Goal: Task Accomplishment & Management: Manage account settings

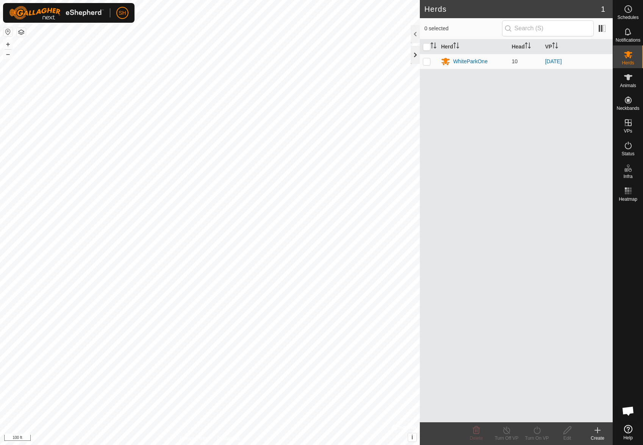
click at [412, 53] on div at bounding box center [415, 55] width 9 height 18
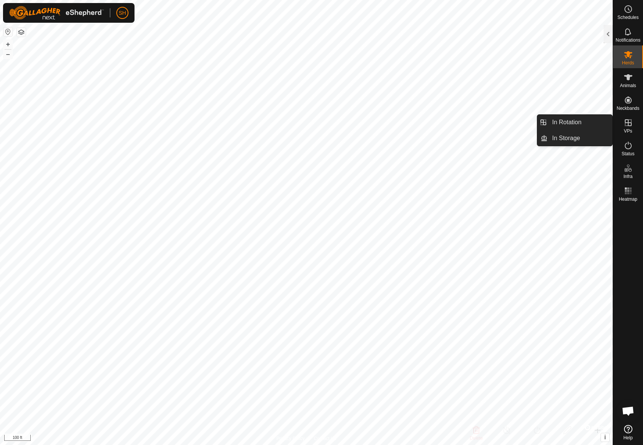
click at [631, 127] on icon at bounding box center [628, 122] width 9 height 9
click at [629, 124] on icon at bounding box center [628, 122] width 9 height 9
click at [627, 124] on icon at bounding box center [628, 122] width 9 height 9
click at [628, 124] on icon at bounding box center [628, 122] width 9 height 9
click at [577, 126] on link "In Rotation" at bounding box center [580, 122] width 65 height 15
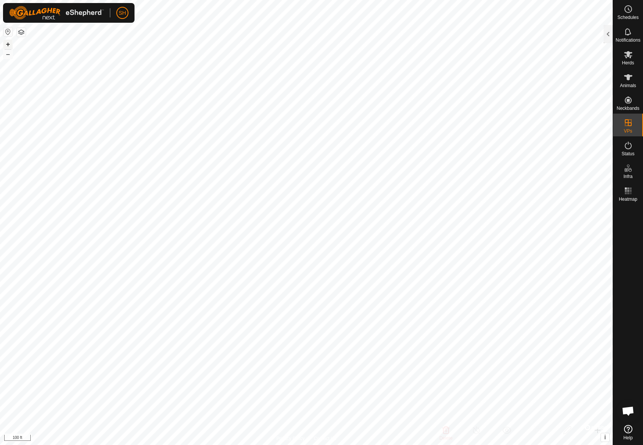
click at [9, 45] on button "+" at bounding box center [7, 44] width 9 height 9
click at [8, 58] on button "–" at bounding box center [7, 54] width 9 height 9
click at [591, 136] on link "In Storage" at bounding box center [580, 138] width 65 height 15
click at [586, 123] on link "In Rotation" at bounding box center [580, 122] width 65 height 15
click at [607, 37] on div at bounding box center [608, 34] width 9 height 18
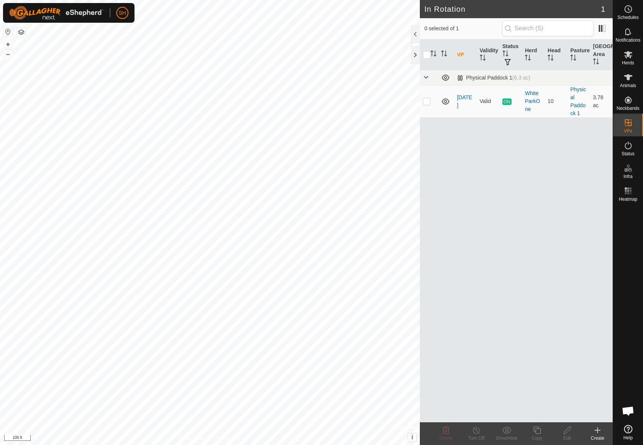
click at [594, 431] on icon at bounding box center [597, 430] width 9 height 9
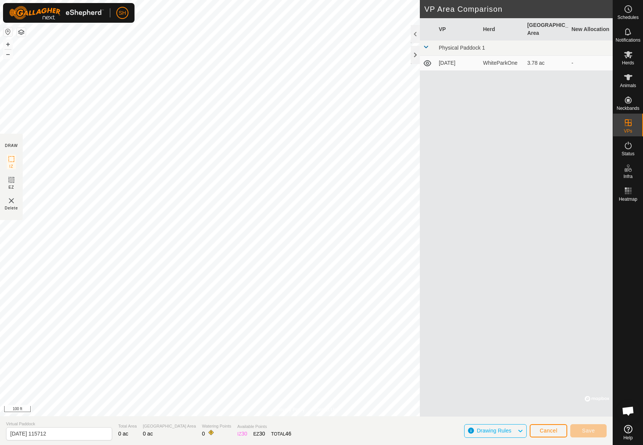
click at [459, 101] on div "VP Herd Grazing Area New Allocation Physical Paddock 1 2025-08-28 WhiteParkOne …" at bounding box center [516, 217] width 193 height 399
click at [454, 56] on td "2025-08-28" at bounding box center [458, 63] width 44 height 15
click at [549, 429] on span "Cancel" at bounding box center [549, 431] width 18 height 6
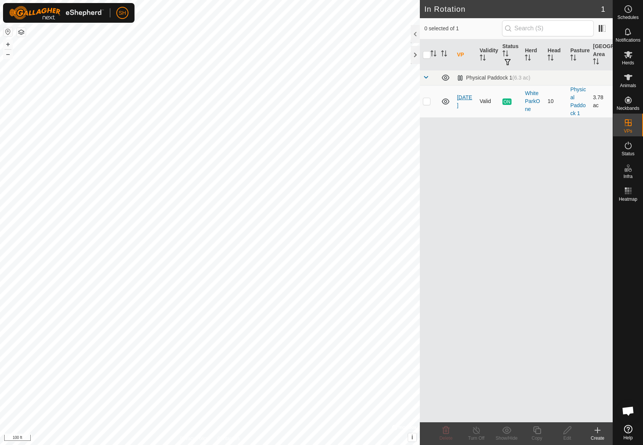
click at [466, 107] on link "2025-08-28" at bounding box center [464, 101] width 15 height 14
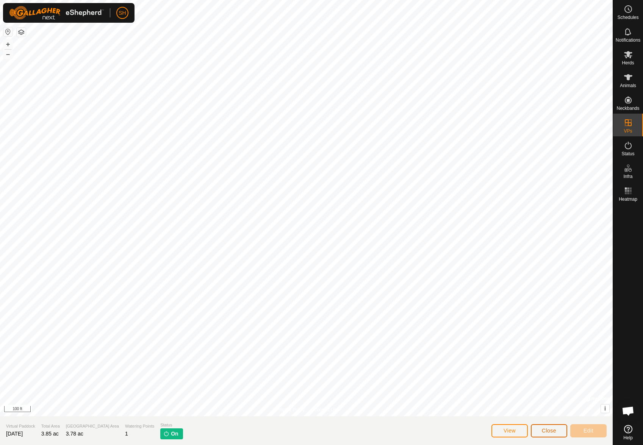
click at [542, 427] on button "Close" at bounding box center [549, 431] width 36 height 13
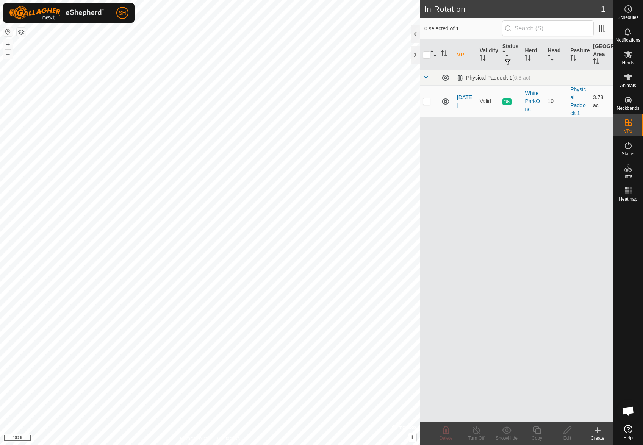
click at [601, 431] on icon at bounding box center [597, 430] width 9 height 9
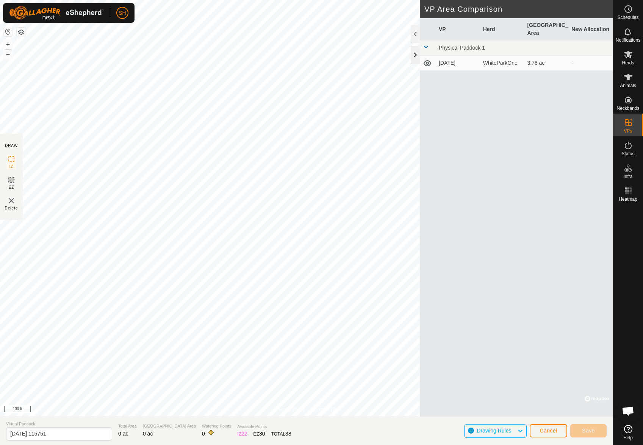
click at [415, 55] on div at bounding box center [415, 55] width 9 height 18
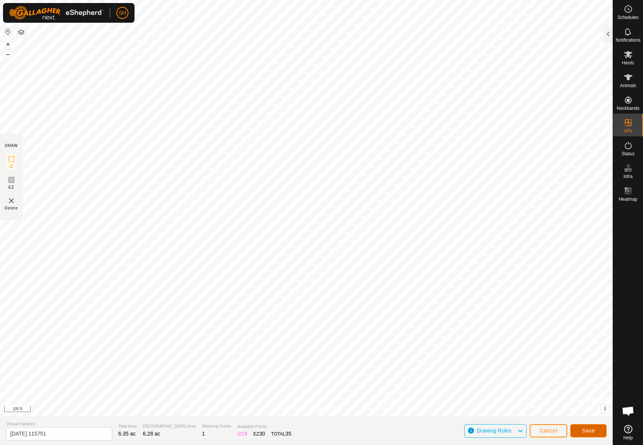
click at [585, 432] on span "Save" at bounding box center [588, 431] width 13 height 6
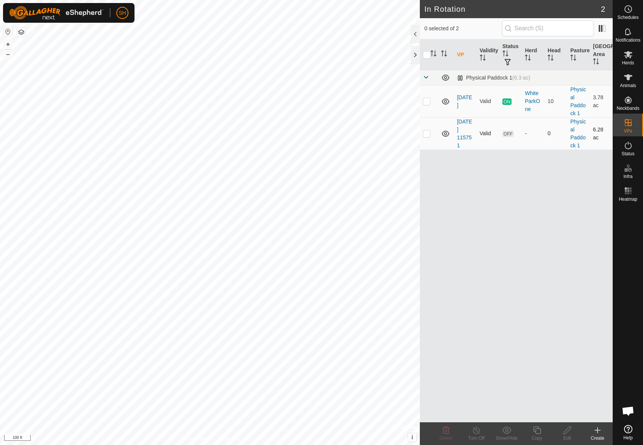
click at [426, 133] on p-checkbox at bounding box center [427, 133] width 8 height 6
click at [510, 137] on td "OFF" at bounding box center [511, 134] width 23 height 32
click at [510, 135] on span "OFF" at bounding box center [508, 134] width 11 height 6
click at [426, 136] on p-checkbox at bounding box center [427, 133] width 8 height 6
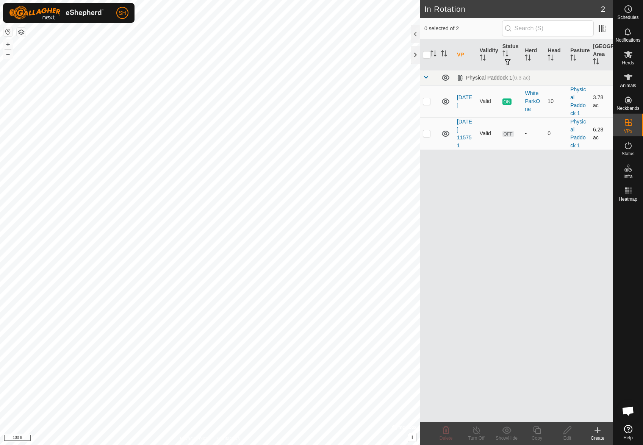
checkbox input "true"
click at [466, 136] on link "2025-09-13 115751" at bounding box center [464, 134] width 15 height 30
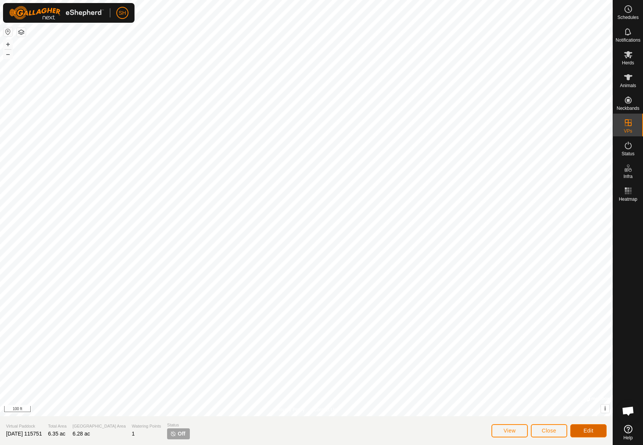
click at [588, 433] on span "Edit" at bounding box center [589, 431] width 10 height 6
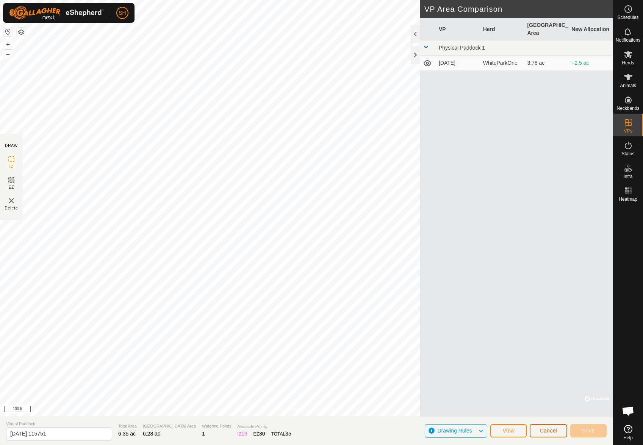
click at [547, 432] on span "Cancel" at bounding box center [549, 431] width 18 height 6
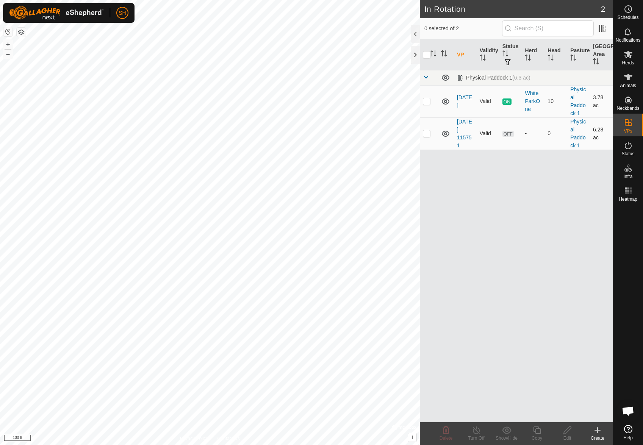
click at [504, 135] on span "OFF" at bounding box center [508, 134] width 11 height 6
click at [506, 134] on span "OFF" at bounding box center [508, 134] width 11 height 6
click at [429, 134] on p-checkbox at bounding box center [427, 133] width 8 height 6
checkbox input "true"
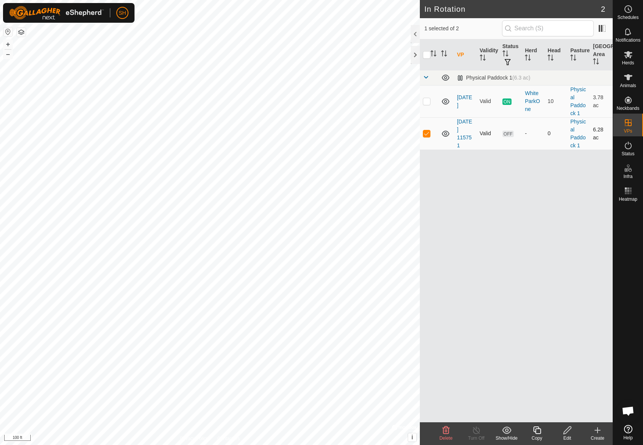
click at [510, 133] on span "OFF" at bounding box center [508, 134] width 11 height 6
click at [475, 432] on icon at bounding box center [476, 430] width 9 height 9
click at [488, 103] on td "Valid" at bounding box center [488, 101] width 23 height 32
click at [428, 103] on p-checkbox at bounding box center [427, 101] width 8 height 6
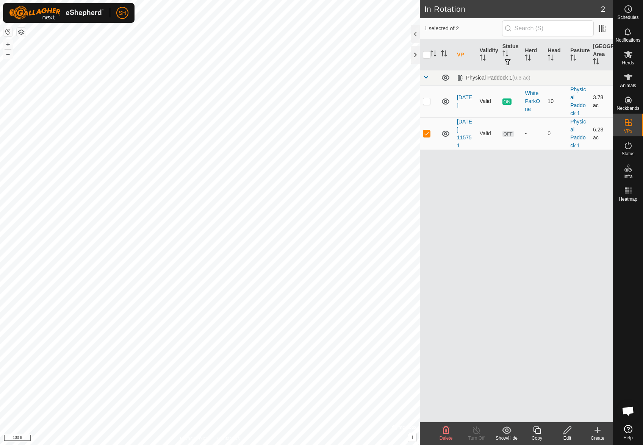
checkbox input "true"
click at [479, 433] on icon at bounding box center [476, 430] width 9 height 9
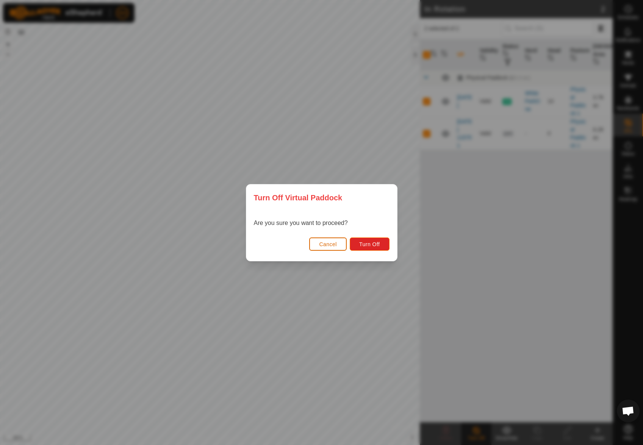
click at [325, 243] on span "Cancel" at bounding box center [328, 244] width 18 height 6
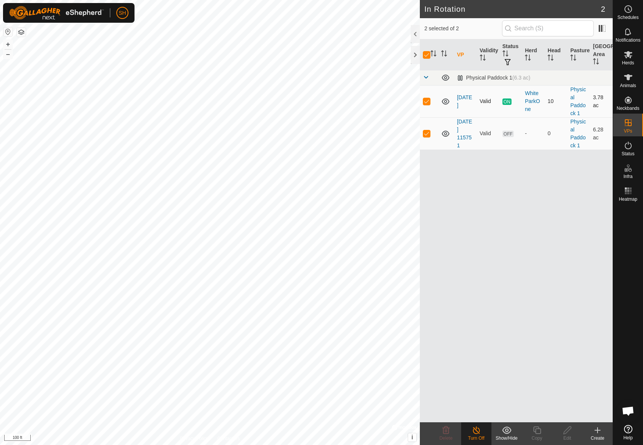
click at [427, 102] on p-checkbox at bounding box center [427, 101] width 8 height 6
checkbox input "false"
click at [506, 135] on span "OFF" at bounding box center [508, 134] width 11 height 6
click at [464, 134] on td "2025-09-13 115751" at bounding box center [465, 134] width 23 height 32
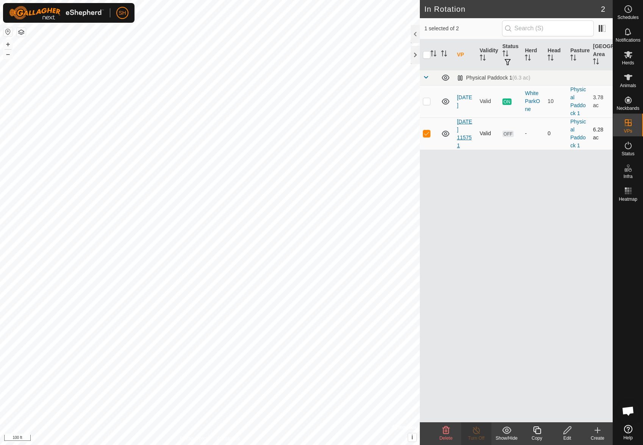
click at [460, 135] on link "2025-09-13 115751" at bounding box center [464, 134] width 15 height 30
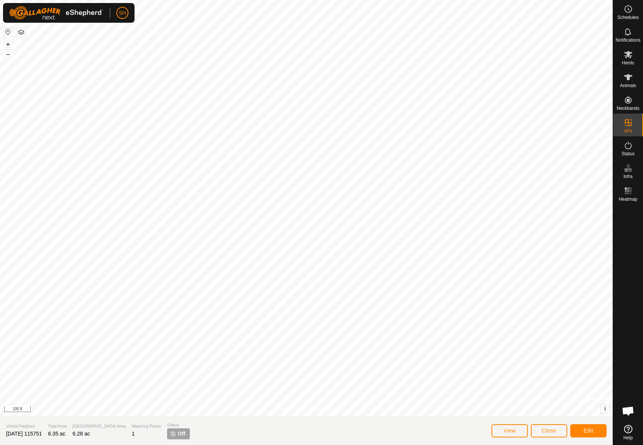
click at [178, 432] on span "Off" at bounding box center [182, 434] width 8 height 8
click at [178, 435] on span "Off" at bounding box center [182, 434] width 8 height 8
click at [178, 433] on span "Off" at bounding box center [182, 434] width 8 height 8
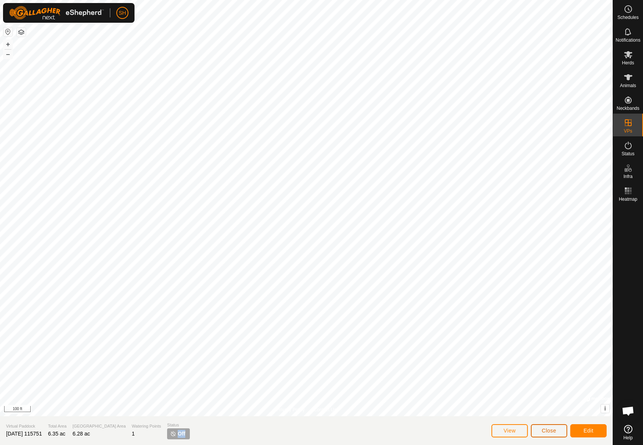
click at [551, 431] on span "Close" at bounding box center [549, 431] width 14 height 6
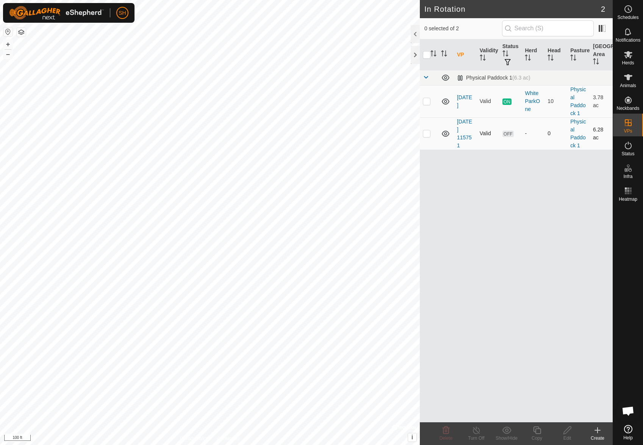
click at [509, 135] on span "OFF" at bounding box center [508, 134] width 11 height 6
click at [425, 133] on p-checkbox at bounding box center [427, 133] width 8 height 6
checkbox input "true"
click at [571, 431] on icon at bounding box center [567, 430] width 9 height 9
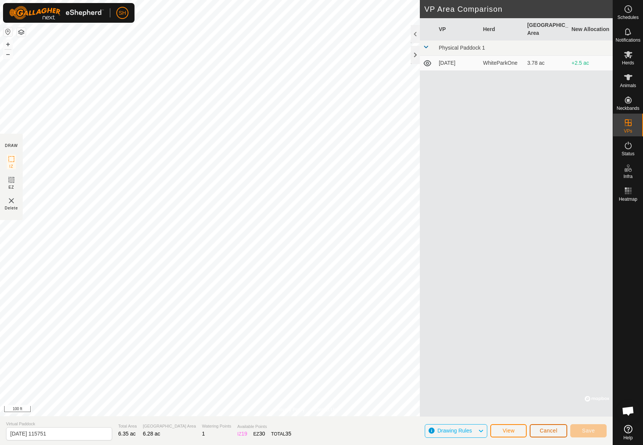
click at [555, 428] on span "Cancel" at bounding box center [549, 431] width 18 height 6
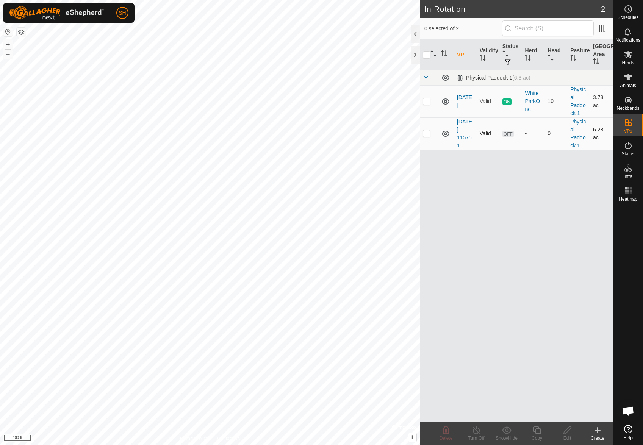
click at [426, 132] on p-checkbox at bounding box center [427, 133] width 8 height 6
checkbox input "true"
click at [566, 431] on icon at bounding box center [568, 431] width 8 height 8
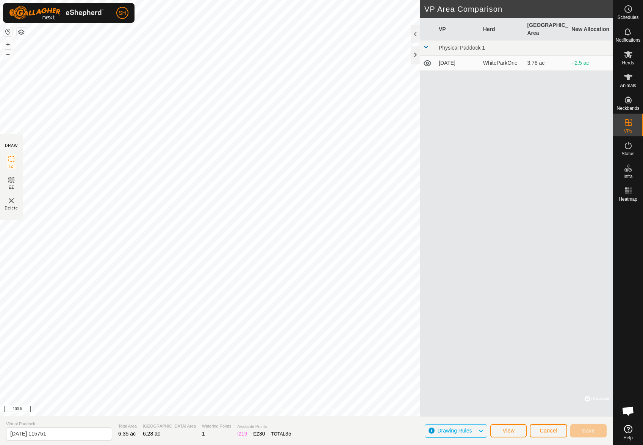
click at [529, 56] on td "3.78 ac" at bounding box center [546, 63] width 44 height 15
click at [495, 59] on div "WhiteParkOne" at bounding box center [502, 63] width 38 height 8
click at [425, 60] on icon at bounding box center [428, 63] width 8 height 6
click at [428, 59] on icon at bounding box center [427, 63] width 9 height 9
click at [428, 60] on icon at bounding box center [428, 63] width 8 height 6
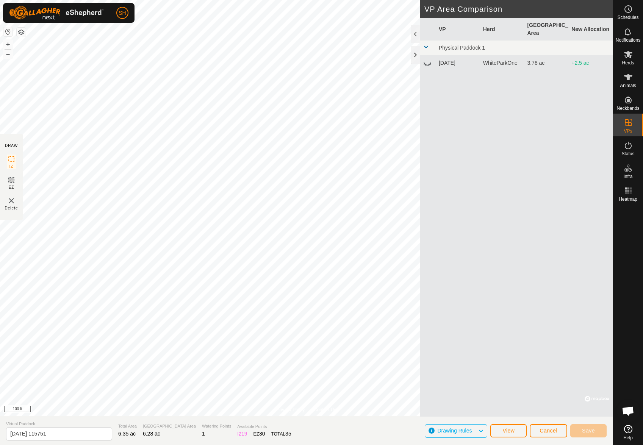
click at [428, 59] on icon at bounding box center [427, 63] width 9 height 9
click at [428, 60] on icon at bounding box center [428, 63] width 8 height 6
click at [428, 59] on icon at bounding box center [427, 63] width 9 height 9
click at [550, 432] on span "Cancel" at bounding box center [549, 431] width 18 height 6
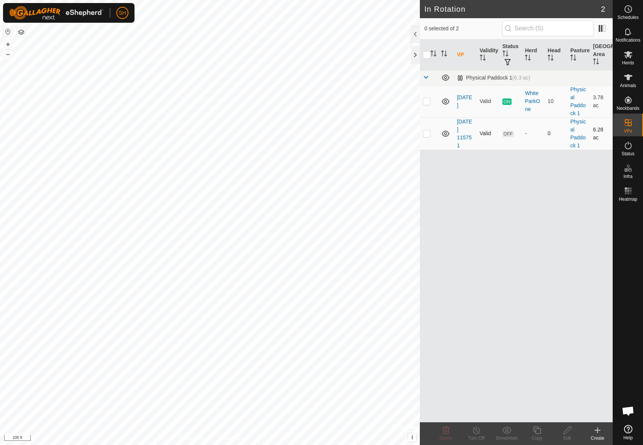
click at [523, 132] on td "-" at bounding box center [533, 134] width 23 height 32
click at [527, 52] on th "Herd" at bounding box center [533, 54] width 23 height 31
click at [429, 131] on p-checkbox at bounding box center [427, 133] width 8 height 6
checkbox input "true"
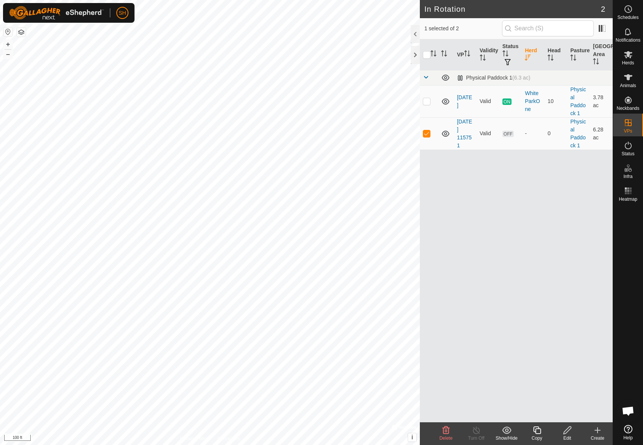
click at [557, 429] on edit-svg-icon at bounding box center [567, 430] width 30 height 9
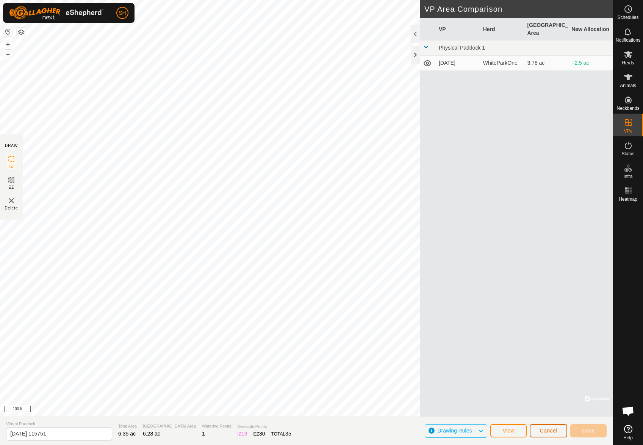
click at [557, 430] on span "Cancel" at bounding box center [549, 431] width 18 height 6
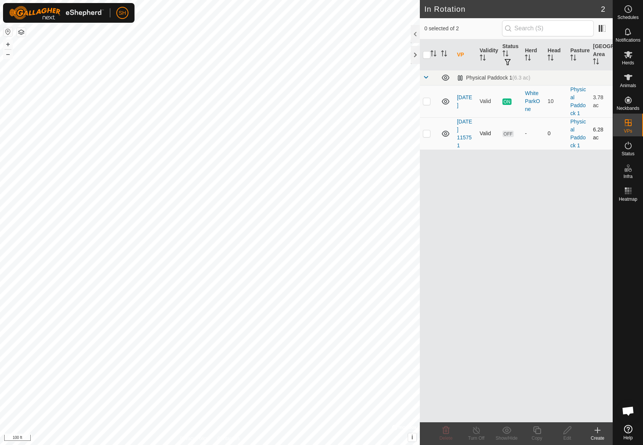
click at [428, 133] on p-checkbox at bounding box center [427, 133] width 8 height 6
click at [444, 432] on icon at bounding box center [446, 431] width 7 height 8
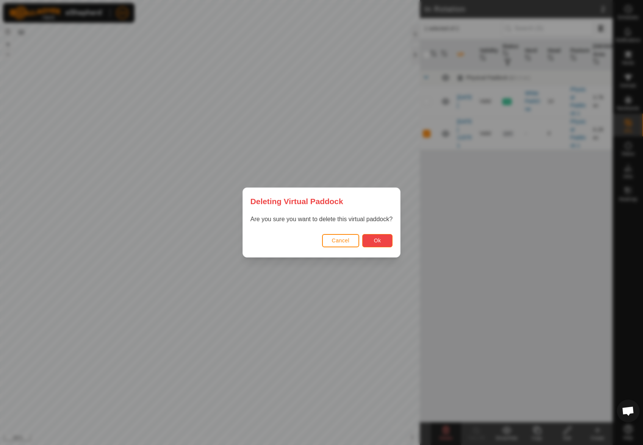
click at [389, 240] on button "Ok" at bounding box center [377, 240] width 30 height 13
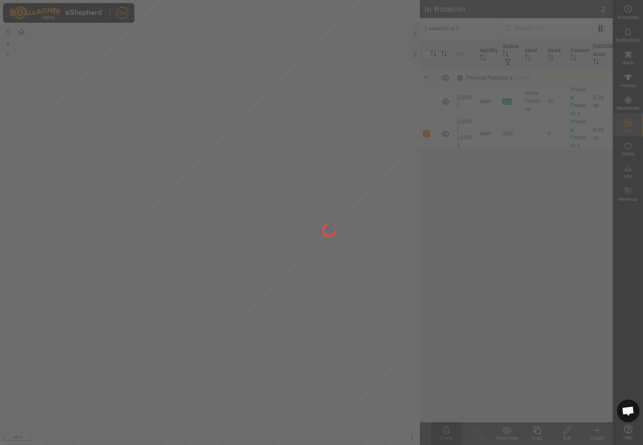
checkbox input "false"
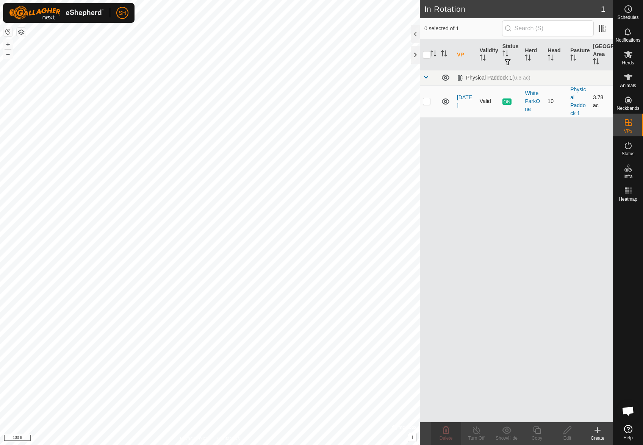
click at [428, 103] on p-checkbox at bounding box center [427, 101] width 8 height 6
checkbox input "true"
click at [536, 428] on icon at bounding box center [537, 430] width 9 height 9
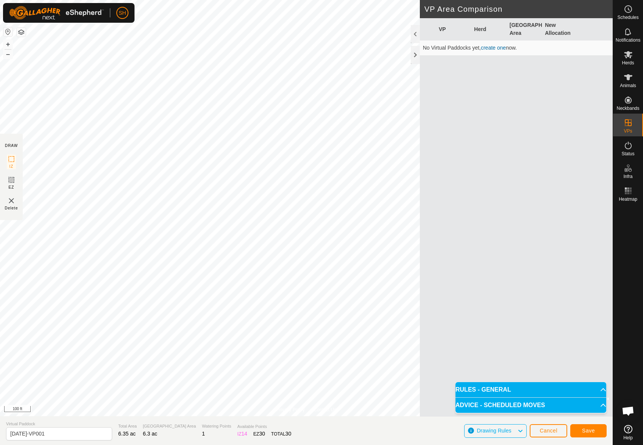
click at [579, 404] on p-accordion-header "ADVICE - SCHEDULED MOVES" at bounding box center [531, 405] width 151 height 15
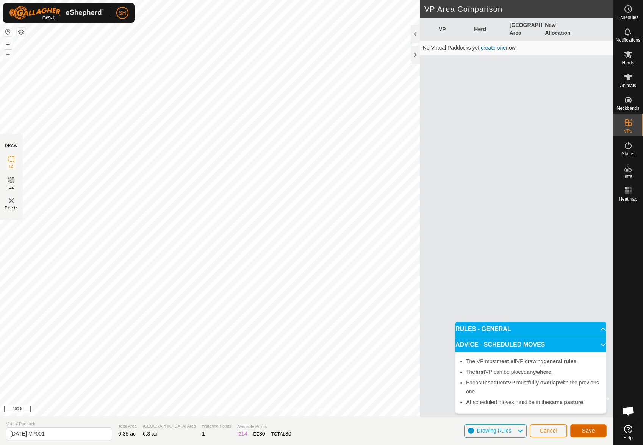
click at [589, 431] on span "Save" at bounding box center [588, 431] width 13 height 6
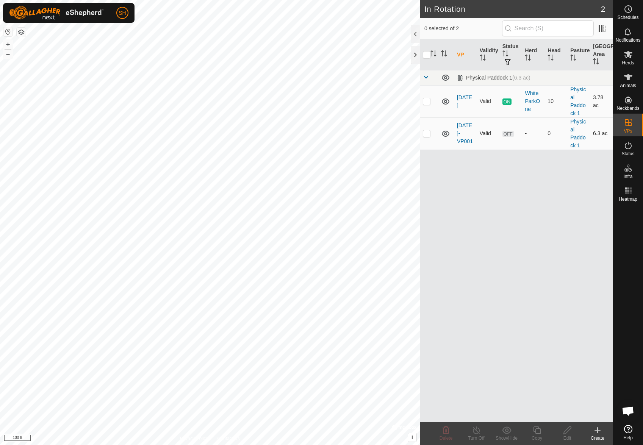
click at [425, 135] on p-checkbox at bounding box center [427, 133] width 8 height 6
checkbox input "true"
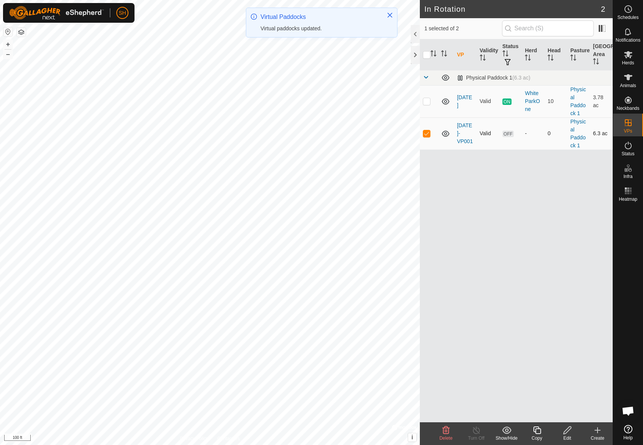
click at [506, 135] on span "OFF" at bounding box center [508, 134] width 11 height 6
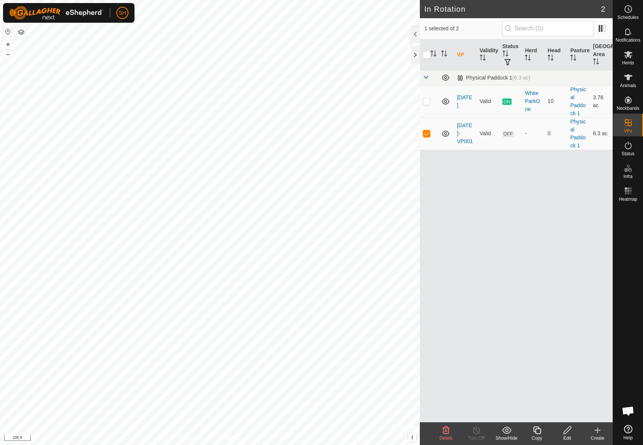
click at [571, 429] on icon at bounding box center [568, 431] width 8 height 8
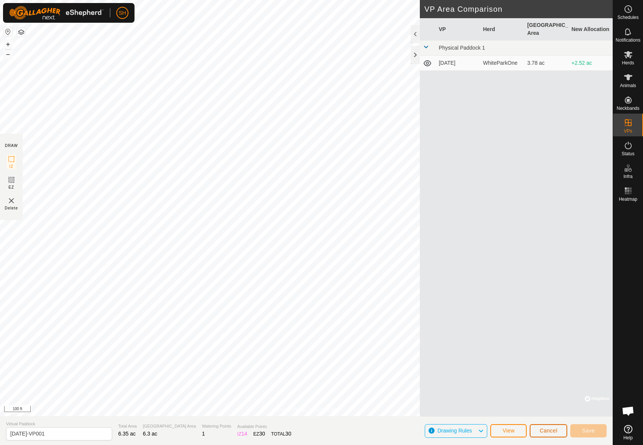
click at [560, 431] on button "Cancel" at bounding box center [549, 431] width 38 height 13
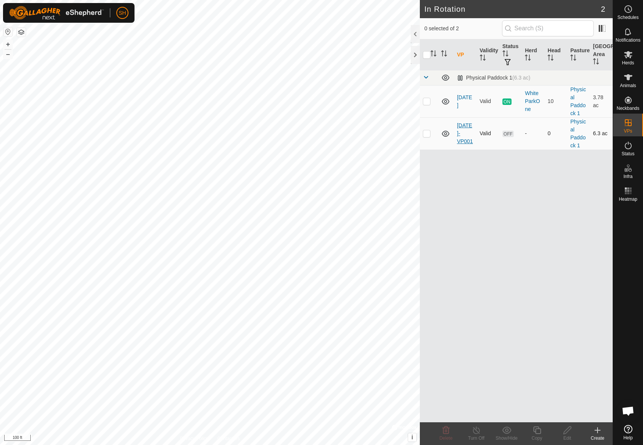
click at [467, 138] on link "[DATE]-VP001" at bounding box center [465, 133] width 16 height 22
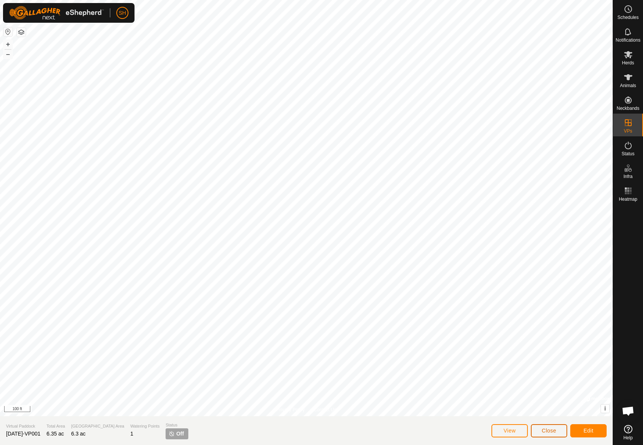
click at [545, 429] on span "Close" at bounding box center [549, 431] width 14 height 6
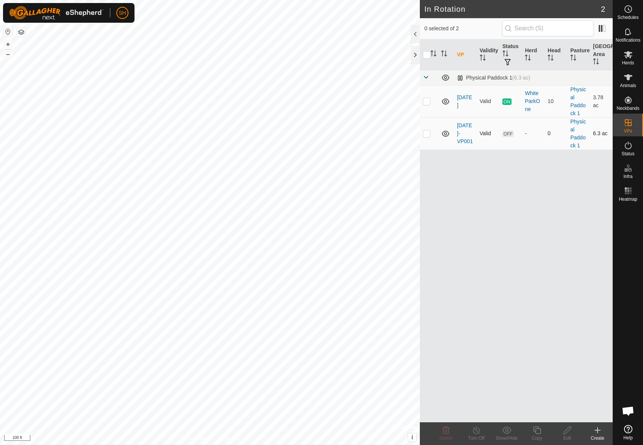
click at [425, 133] on p-checkbox at bounding box center [427, 133] width 8 height 6
checkbox input "true"
click at [473, 429] on icon at bounding box center [476, 430] width 9 height 9
click at [630, 6] on circle at bounding box center [628, 9] width 7 height 7
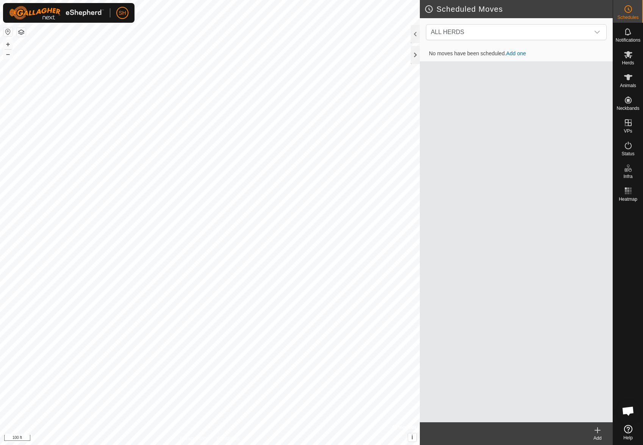
click at [520, 54] on link "Add one" at bounding box center [516, 53] width 20 height 6
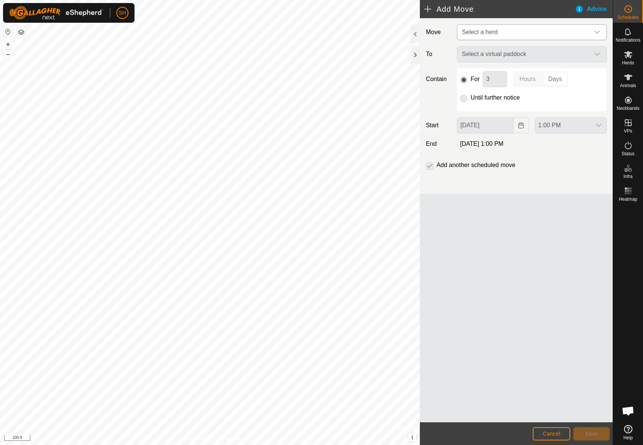
click at [531, 31] on span "Select a herd" at bounding box center [524, 32] width 131 height 15
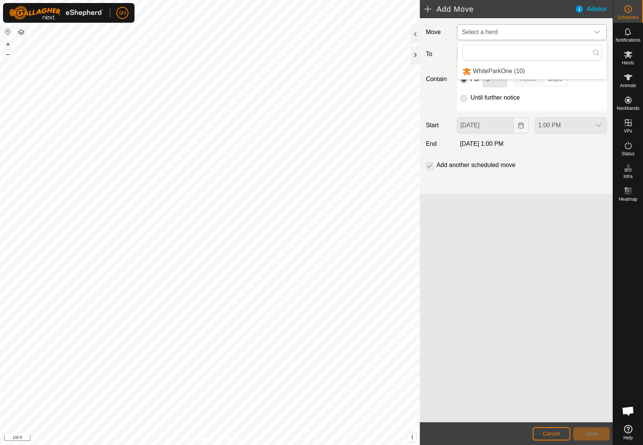
click at [527, 73] on li "WhiteParkOne (10)" at bounding box center [532, 72] width 149 height 16
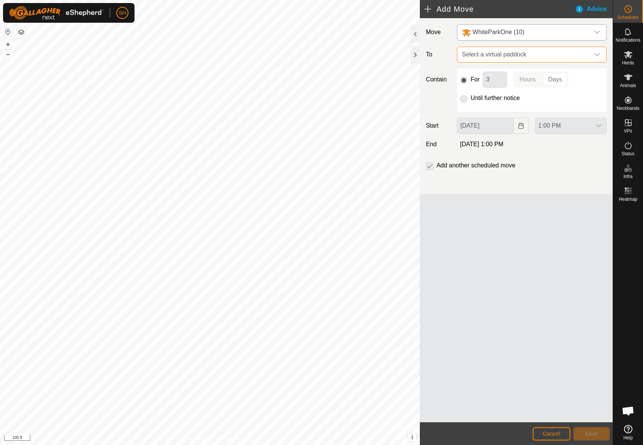
click at [534, 57] on span "Select a virtual paddock" at bounding box center [524, 54] width 131 height 15
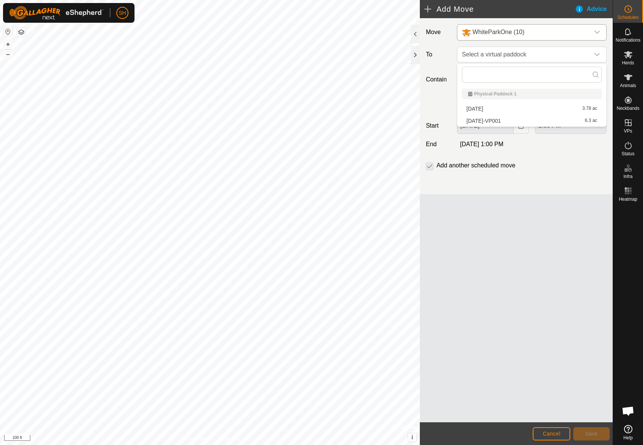
click at [499, 118] on li "2025-08-28-VP001 6.3 ac" at bounding box center [532, 120] width 140 height 11
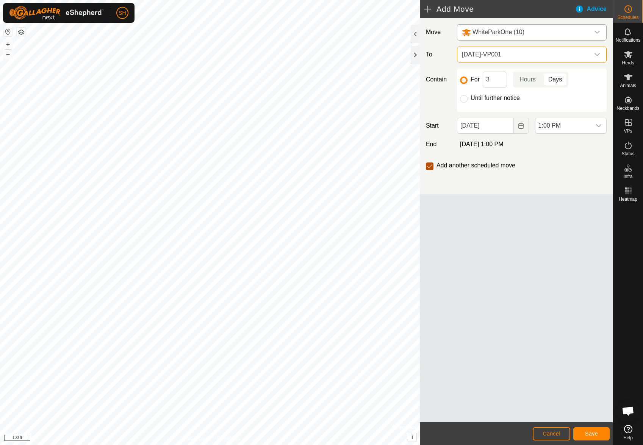
click at [430, 166] on input "checkbox" at bounding box center [430, 167] width 8 height 8
checkbox input "false"
click at [590, 435] on span "Save" at bounding box center [591, 434] width 13 height 6
